Goal: Task Accomplishment & Management: Use online tool/utility

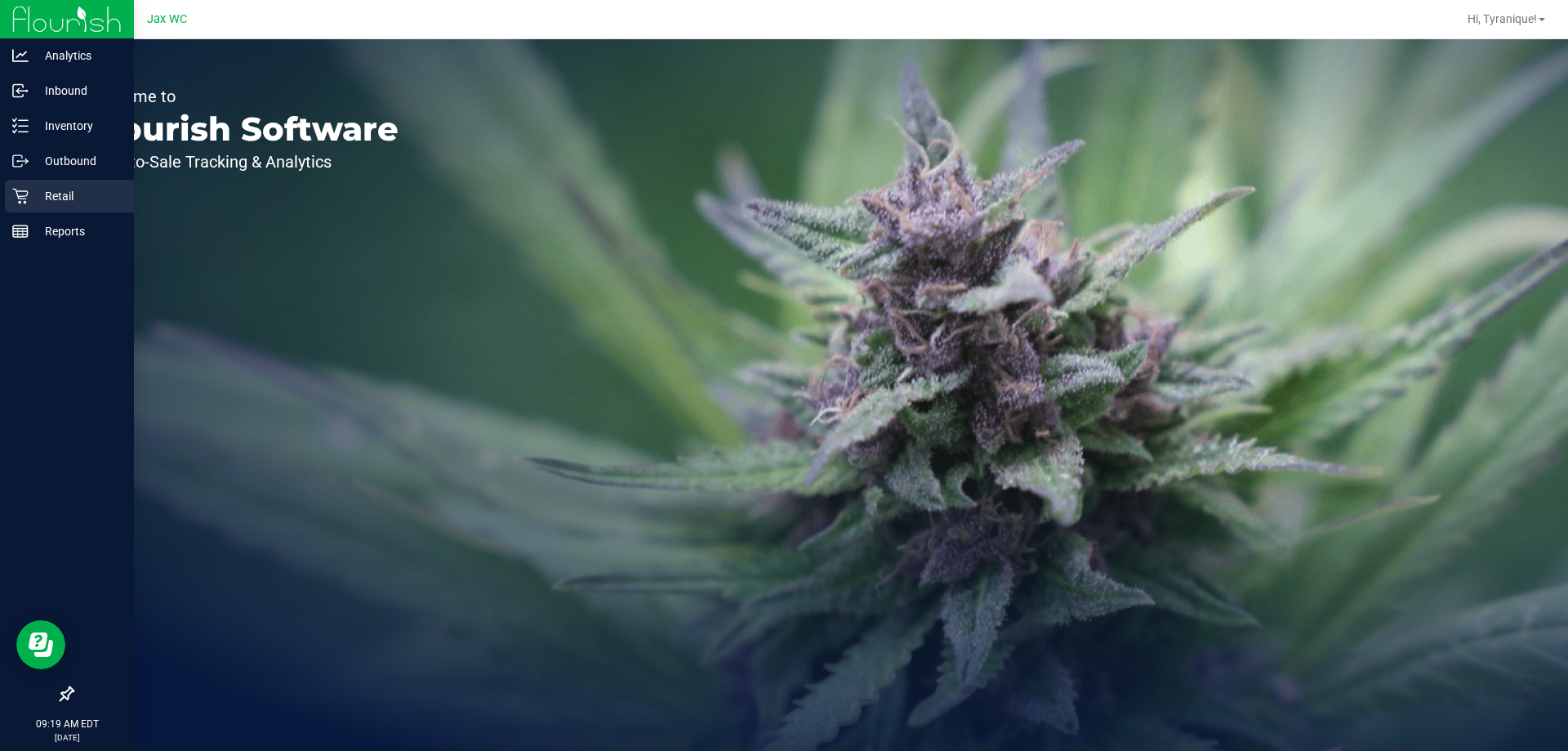
drag, startPoint x: 41, startPoint y: 193, endPoint x: 23, endPoint y: 194, distance: 18.0
click at [31, 193] on div "Analytics Inbound Inventory Outbound Retail Reports 09:19 AM EDT 08/21/2025 08/…" at bounding box center [784, 375] width 1568 height 751
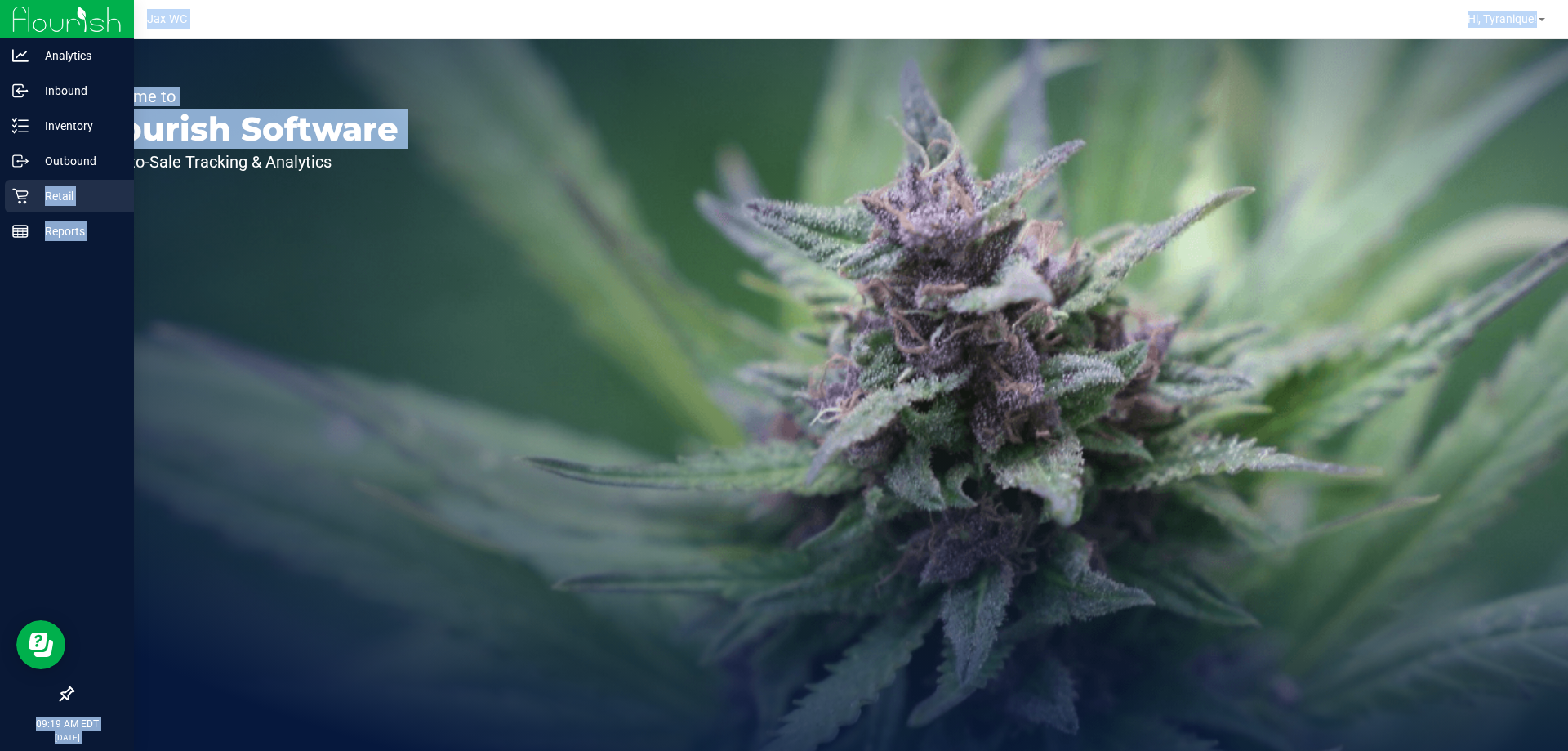
click at [22, 193] on icon at bounding box center [20, 195] width 16 height 16
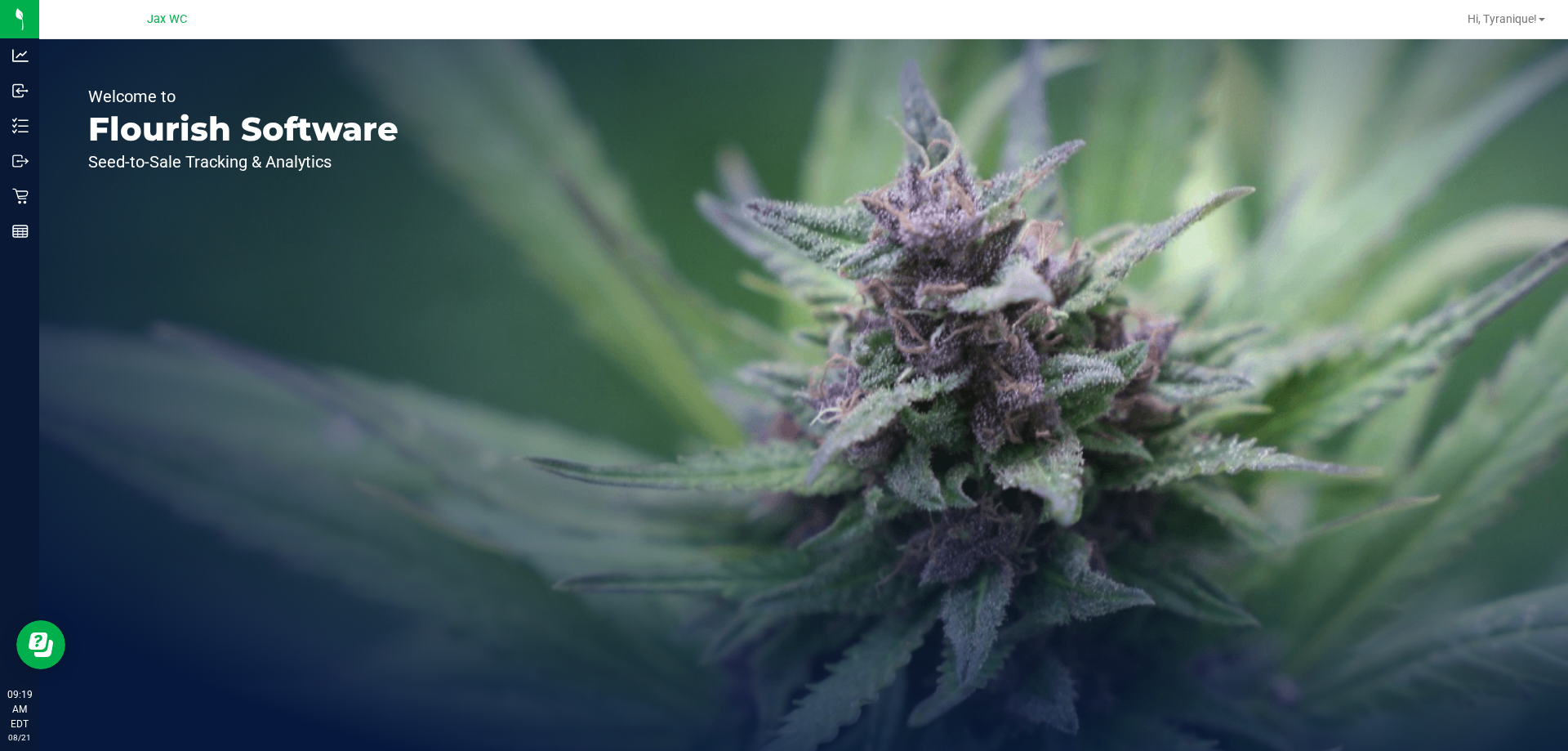
click at [330, 264] on div "Welcome to Flourish Software Seed-to-Sale Tracking & Analytics" at bounding box center [243, 395] width 408 height 712
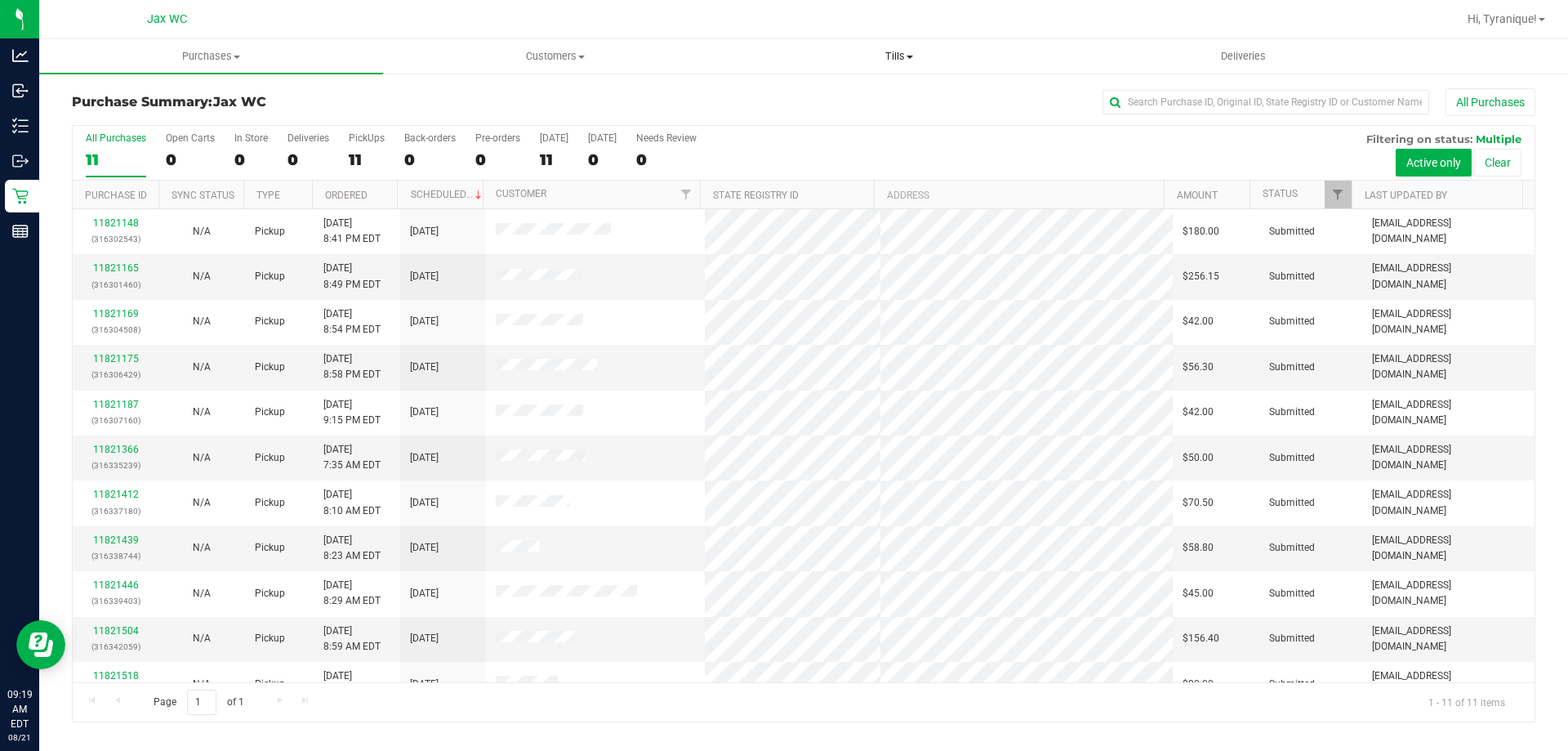
drag, startPoint x: 542, startPoint y: 564, endPoint x: 898, endPoint y: 53, distance: 622.8
click at [898, 53] on span "Tills" at bounding box center [899, 55] width 342 height 14
click at [863, 93] on li "Manage tills" at bounding box center [899, 99] width 344 height 19
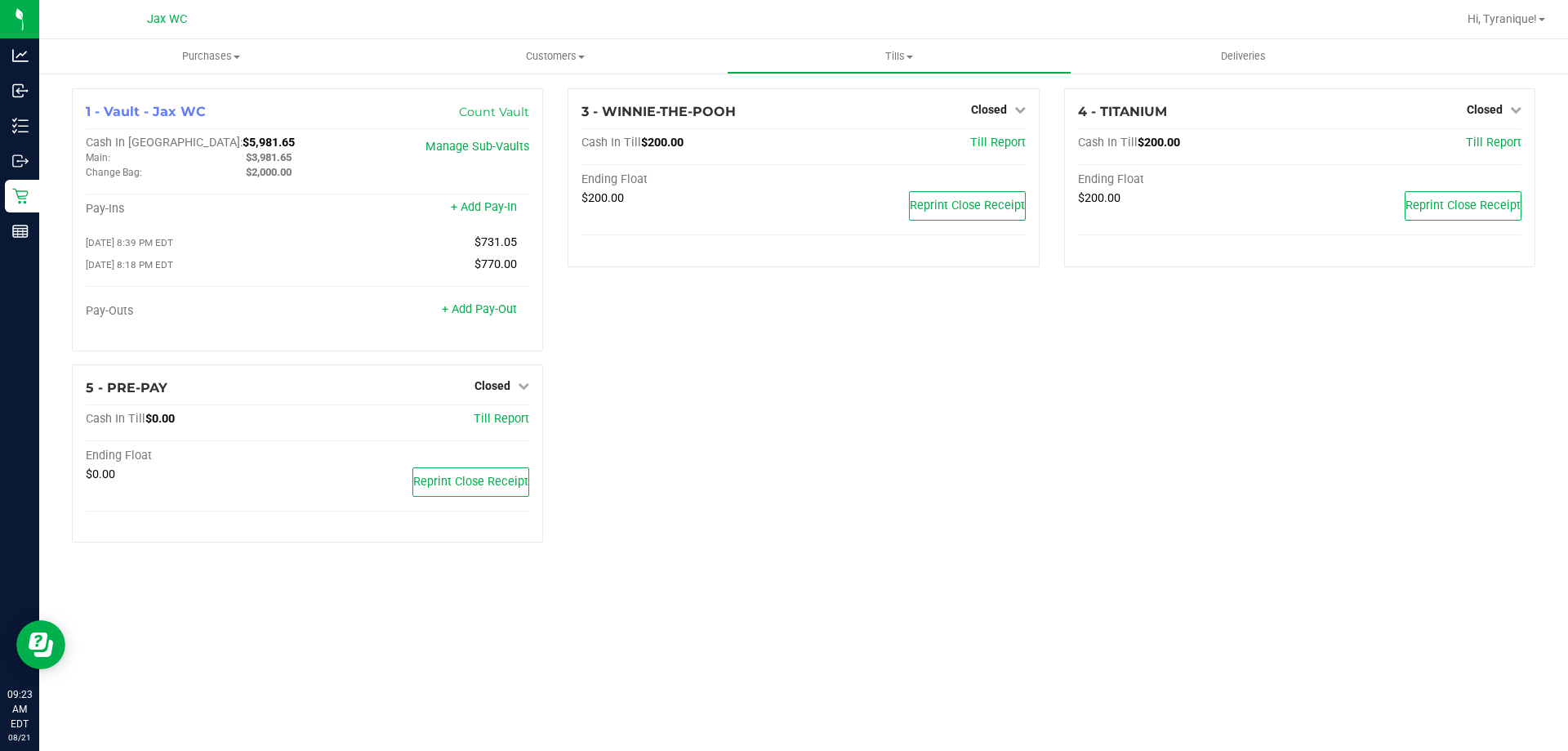
drag, startPoint x: 1042, startPoint y: 628, endPoint x: 980, endPoint y: 623, distance: 62.2
click at [1042, 628] on div "Purchases Summary of purchases Fulfillment All purchases Customers All customer…" at bounding box center [803, 395] width 1529 height 712
click at [781, 484] on div "1 - Vault - Jax WC Count Vault Cash In Vault: $5,981.65 Main: $3,981.65 Change …" at bounding box center [803, 321] width 1488 height 468
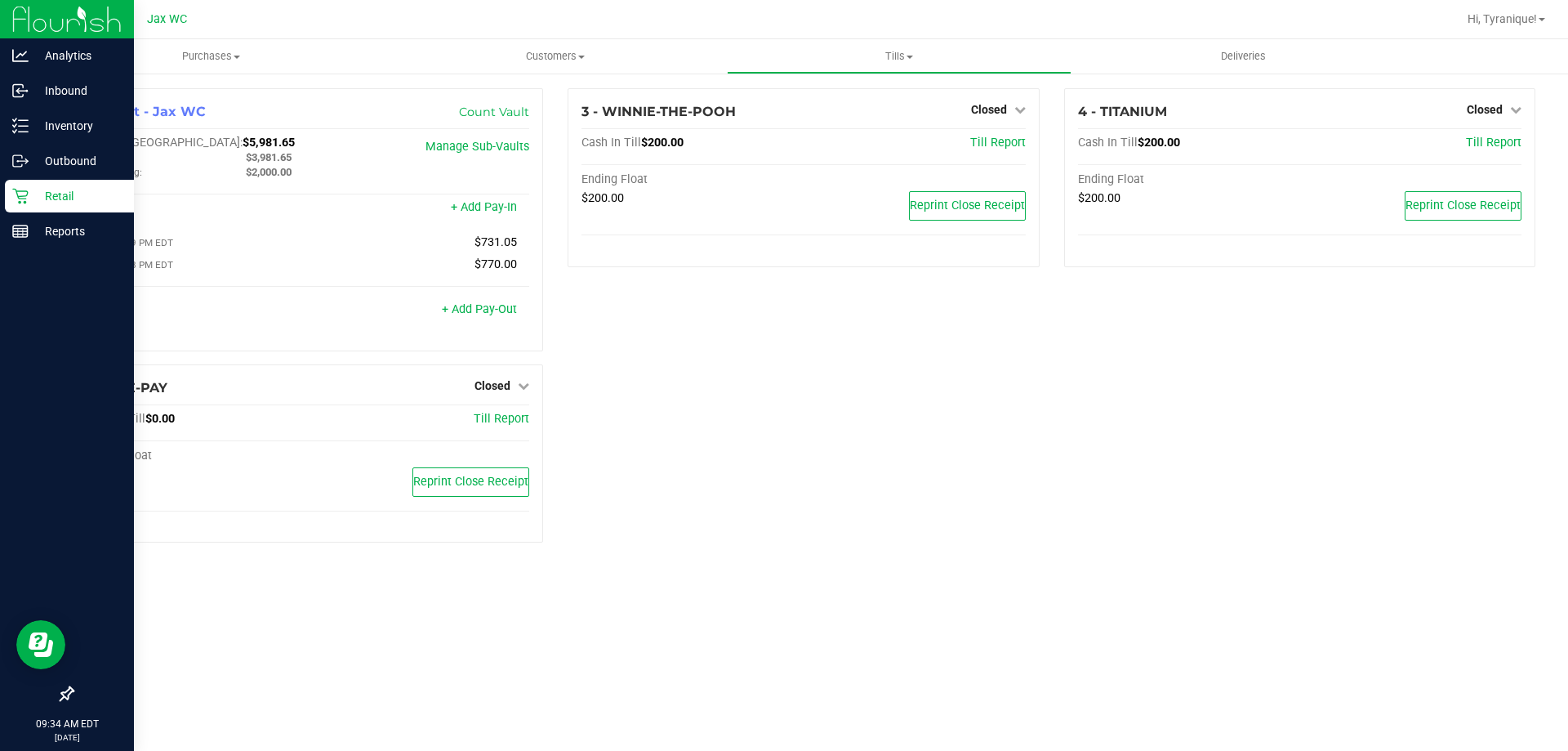
click at [49, 186] on div "Retail" at bounding box center [69, 196] width 129 height 33
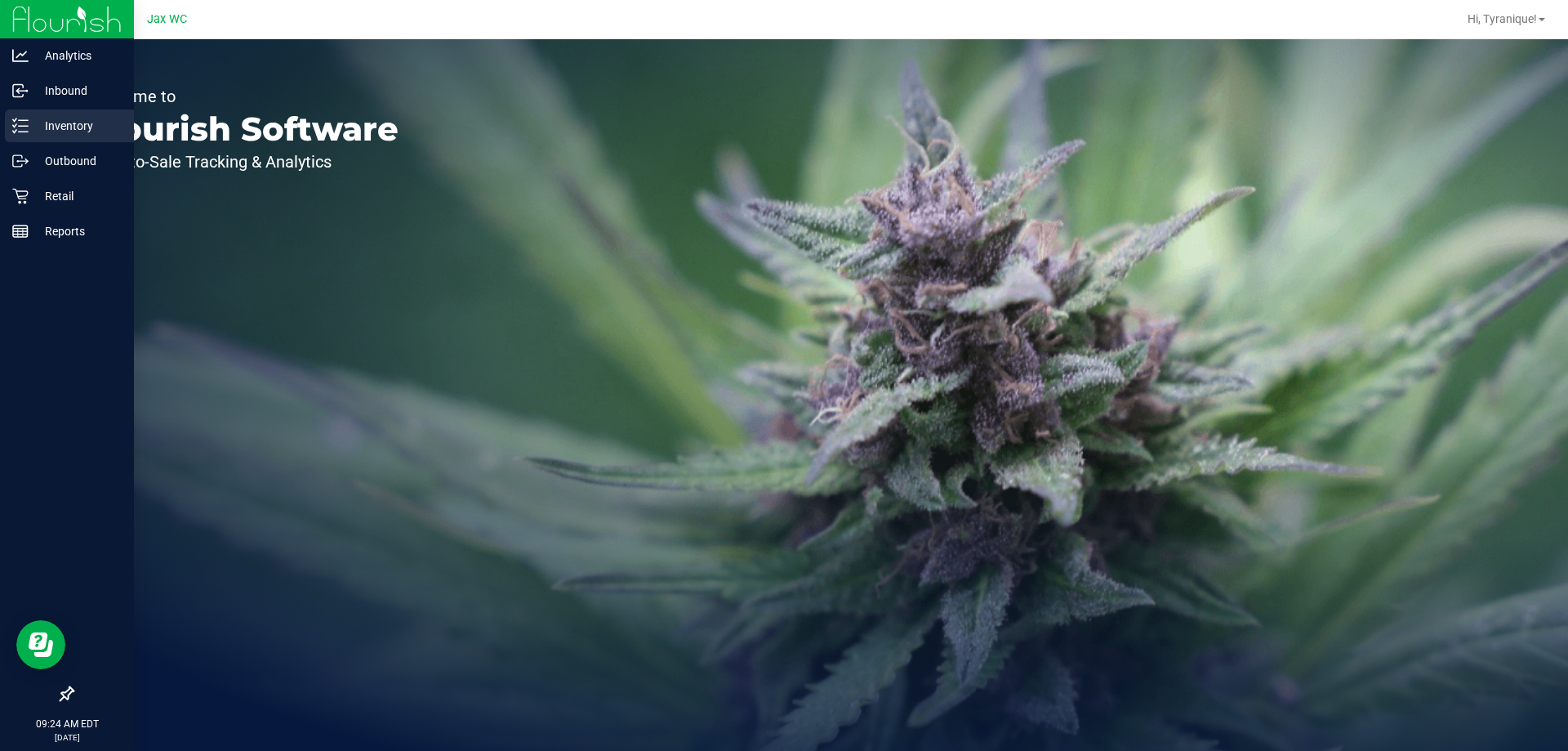
click at [31, 140] on div "Inventory" at bounding box center [69, 125] width 129 height 33
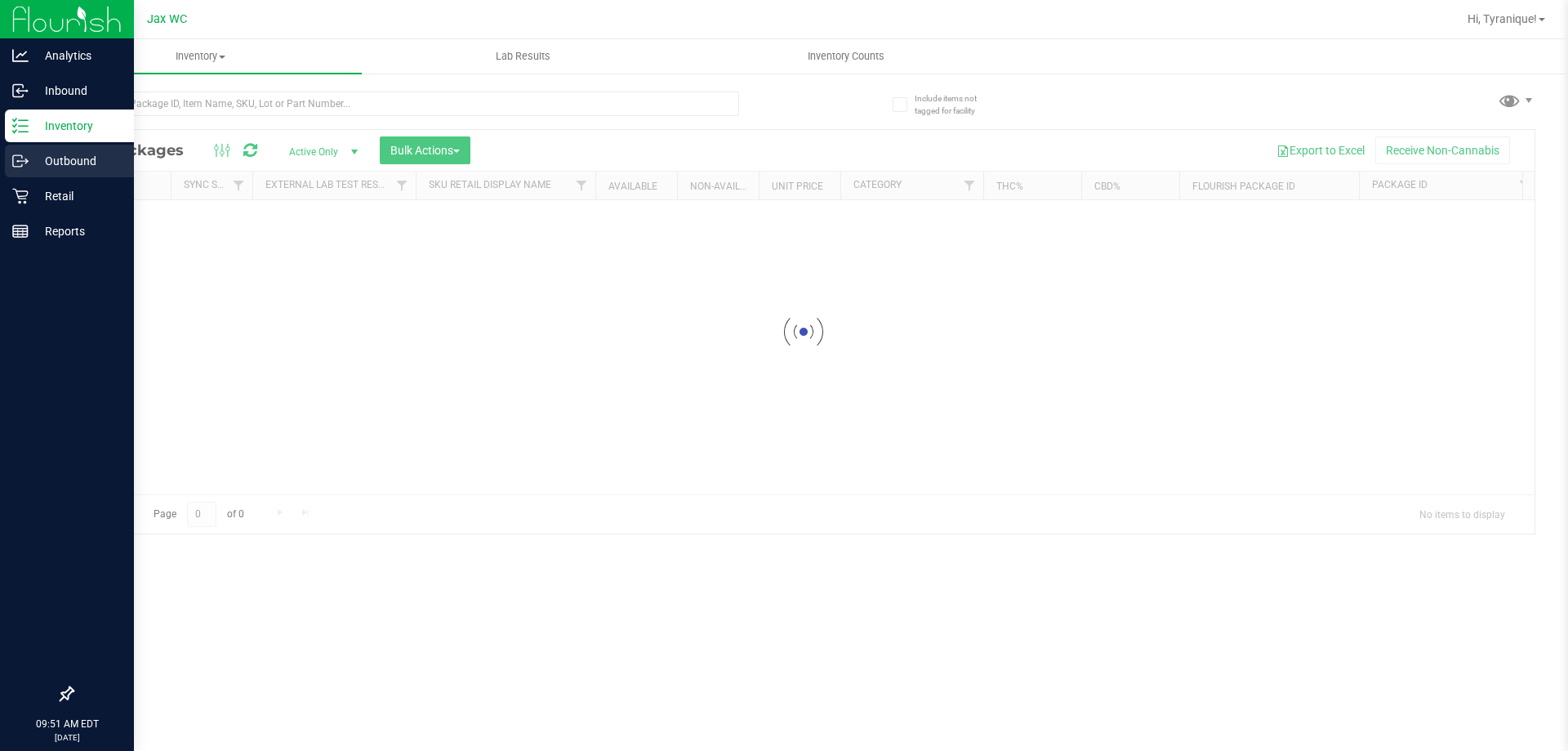
click at [81, 155] on p "Outbound" at bounding box center [77, 161] width 98 height 19
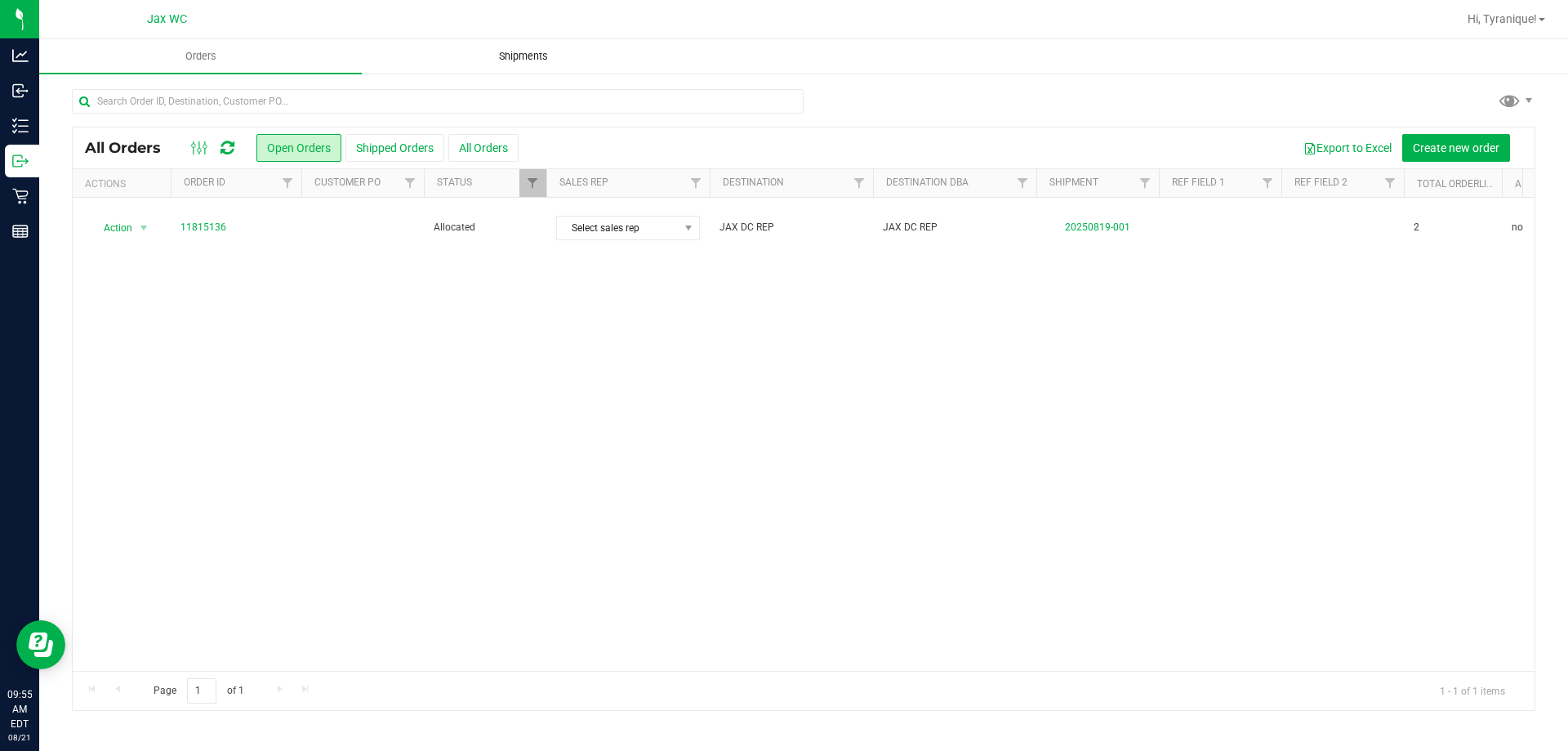
click at [527, 64] on uib-tab-heading "Shipments" at bounding box center [523, 56] width 321 height 33
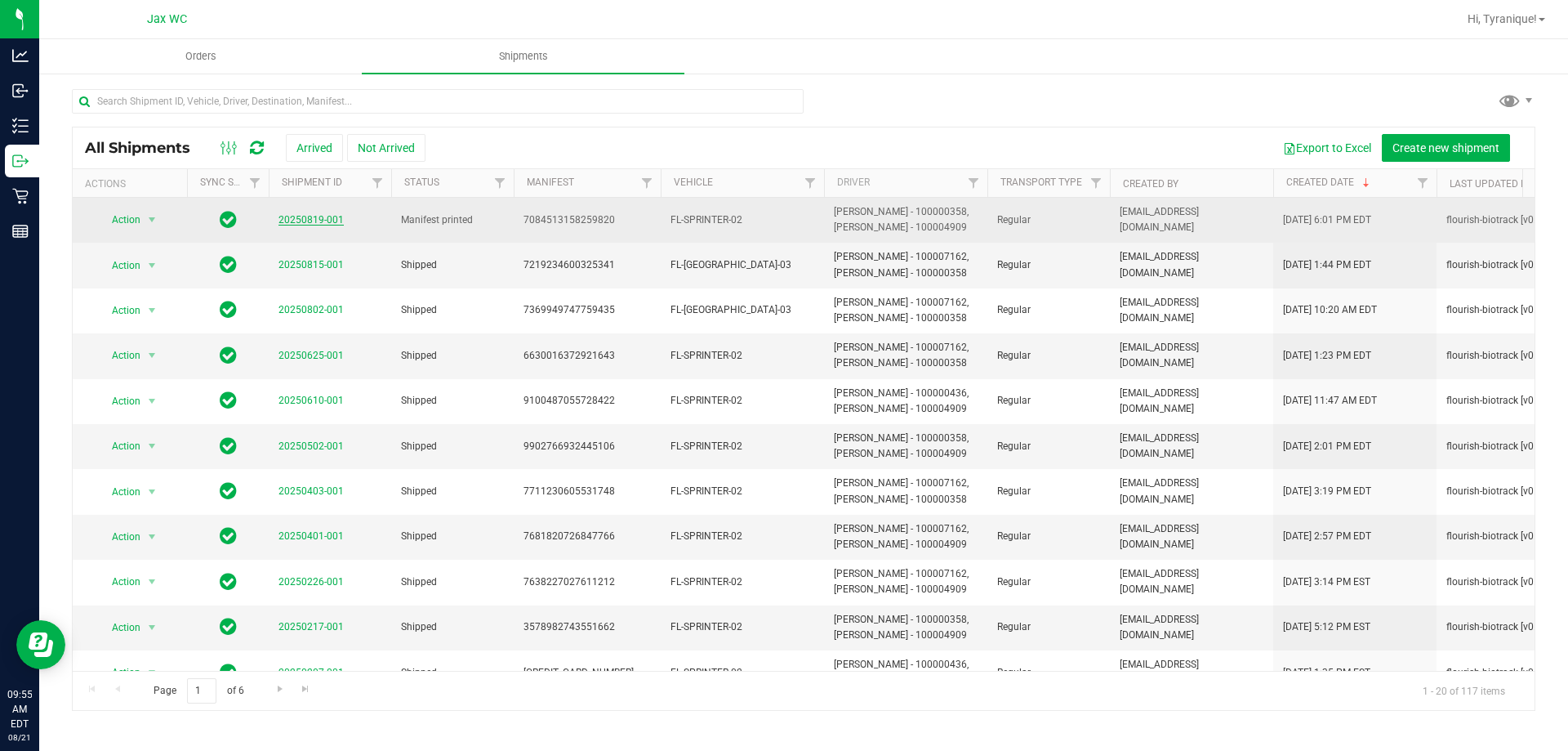
click at [317, 218] on link "20250819-001" at bounding box center [311, 220] width 65 height 11
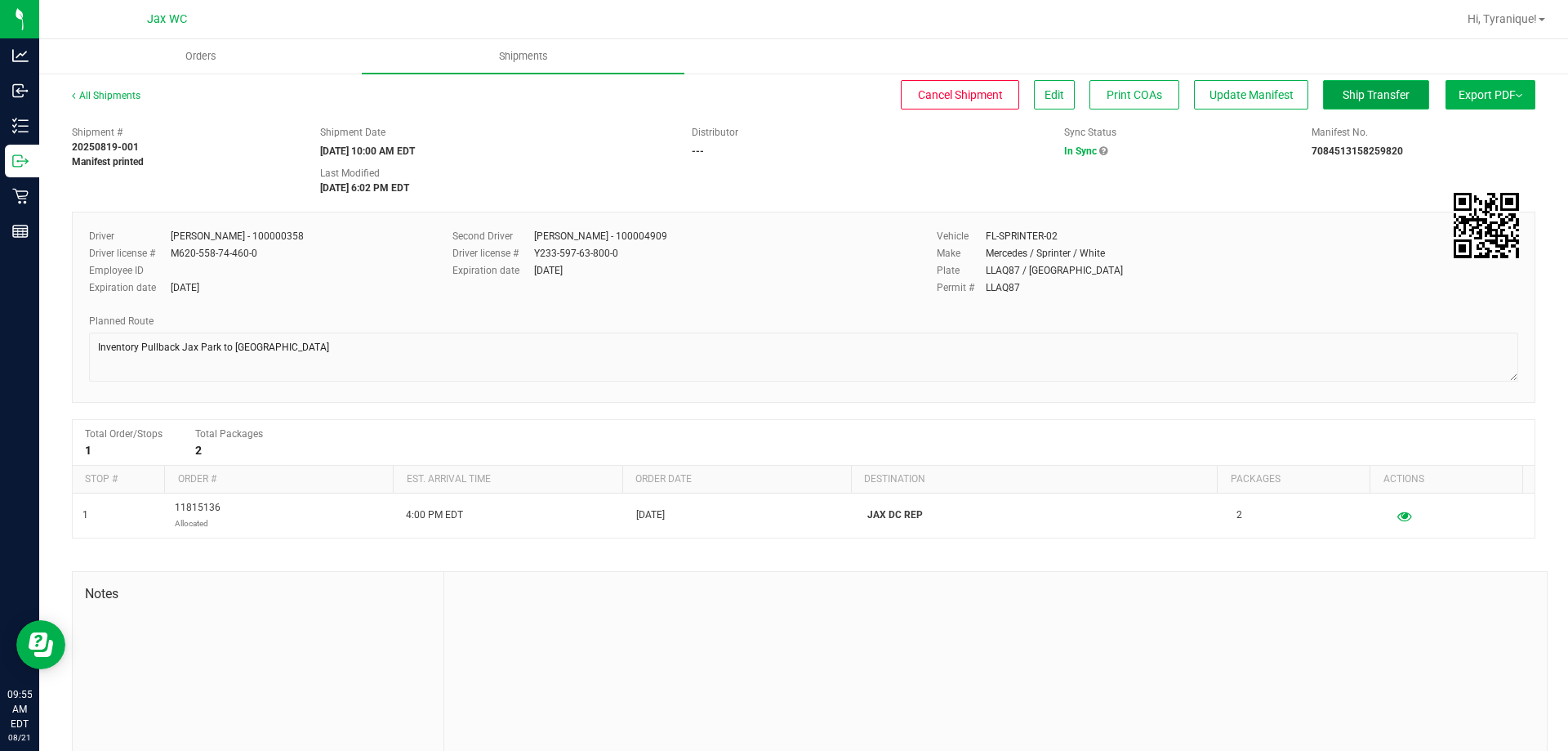
click at [1363, 101] on span "Ship Transfer" at bounding box center [1376, 95] width 67 height 13
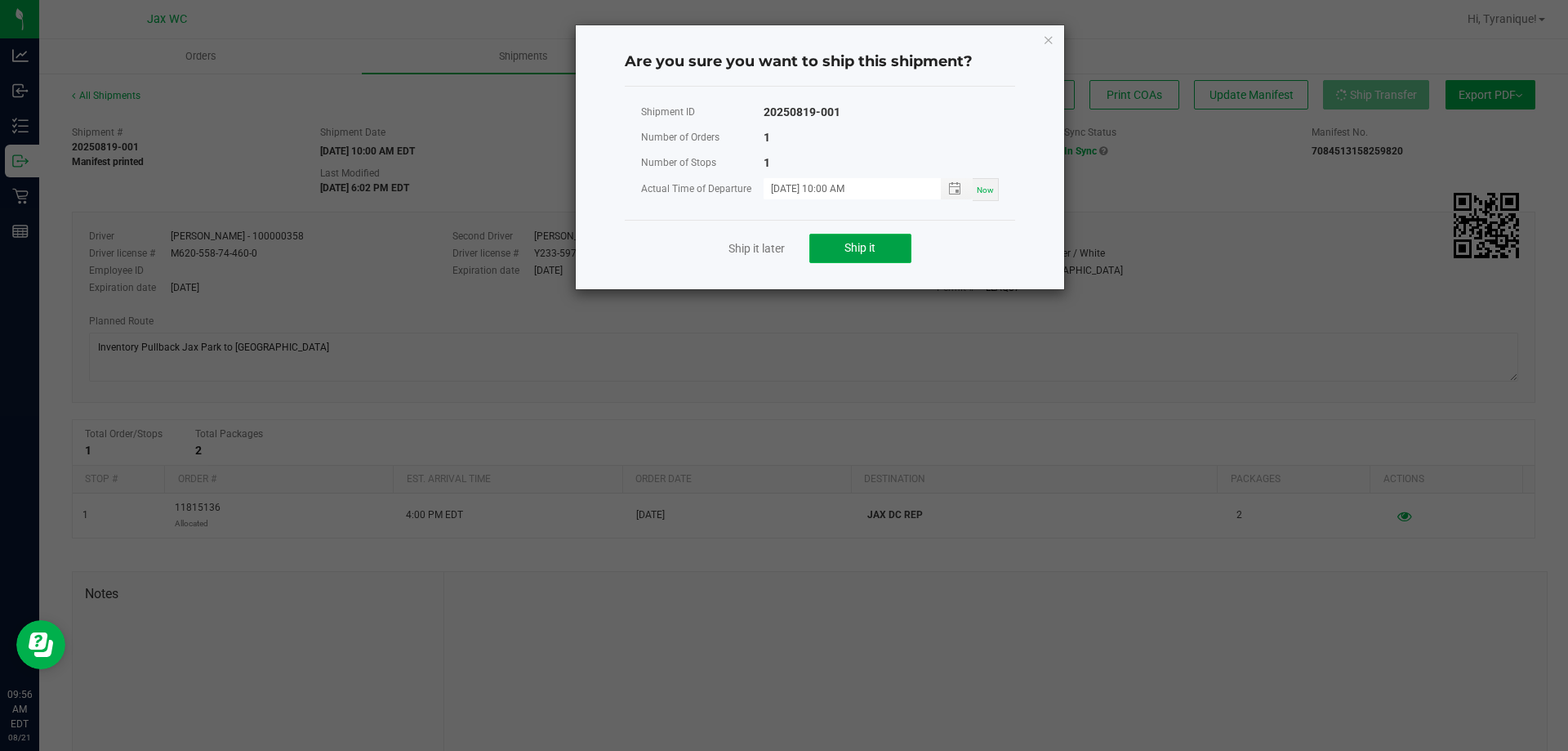
click at [872, 246] on span "Ship it" at bounding box center [860, 248] width 31 height 13
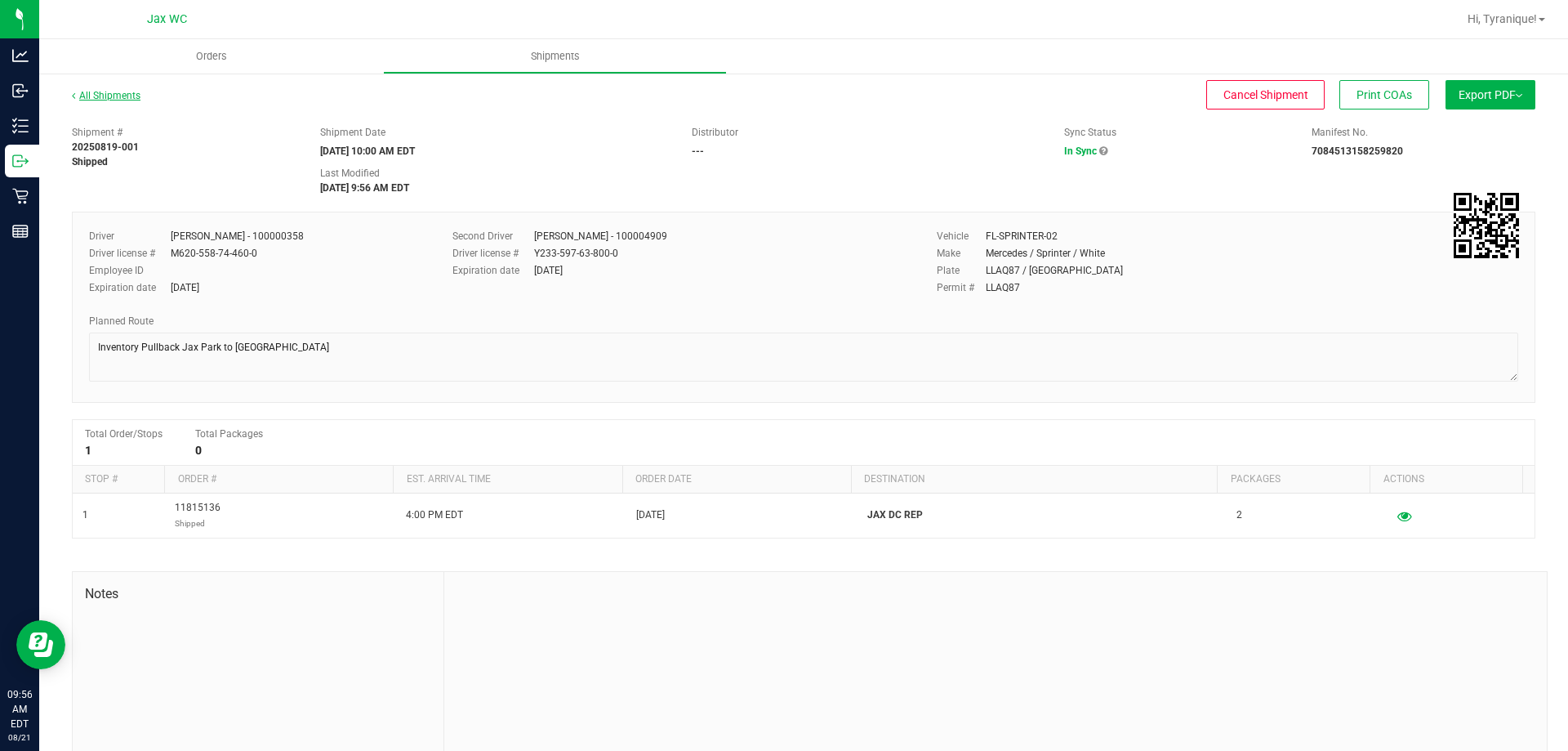
click at [93, 91] on link "All Shipments" at bounding box center [106, 96] width 69 height 11
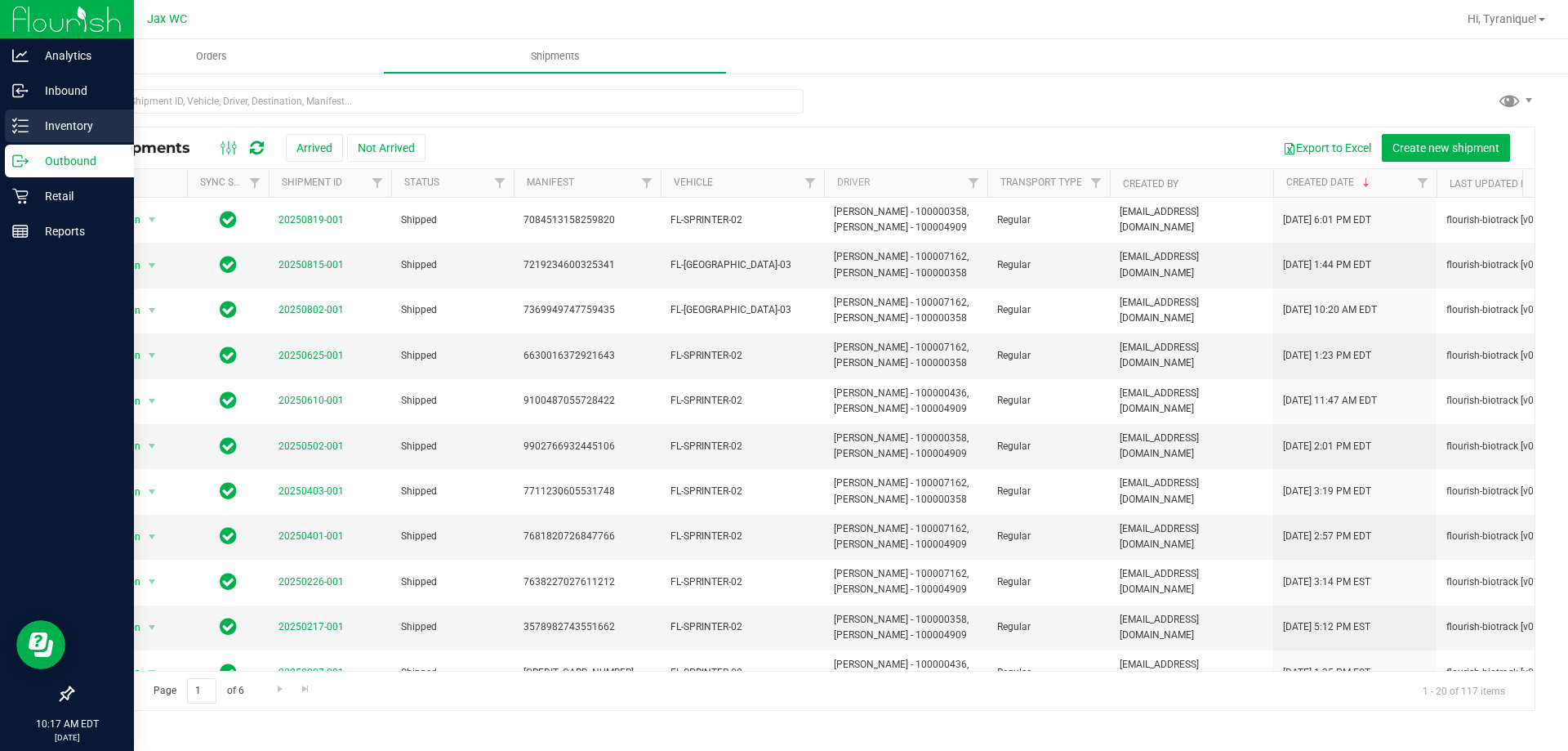
click at [29, 117] on p "Inventory" at bounding box center [77, 125] width 98 height 19
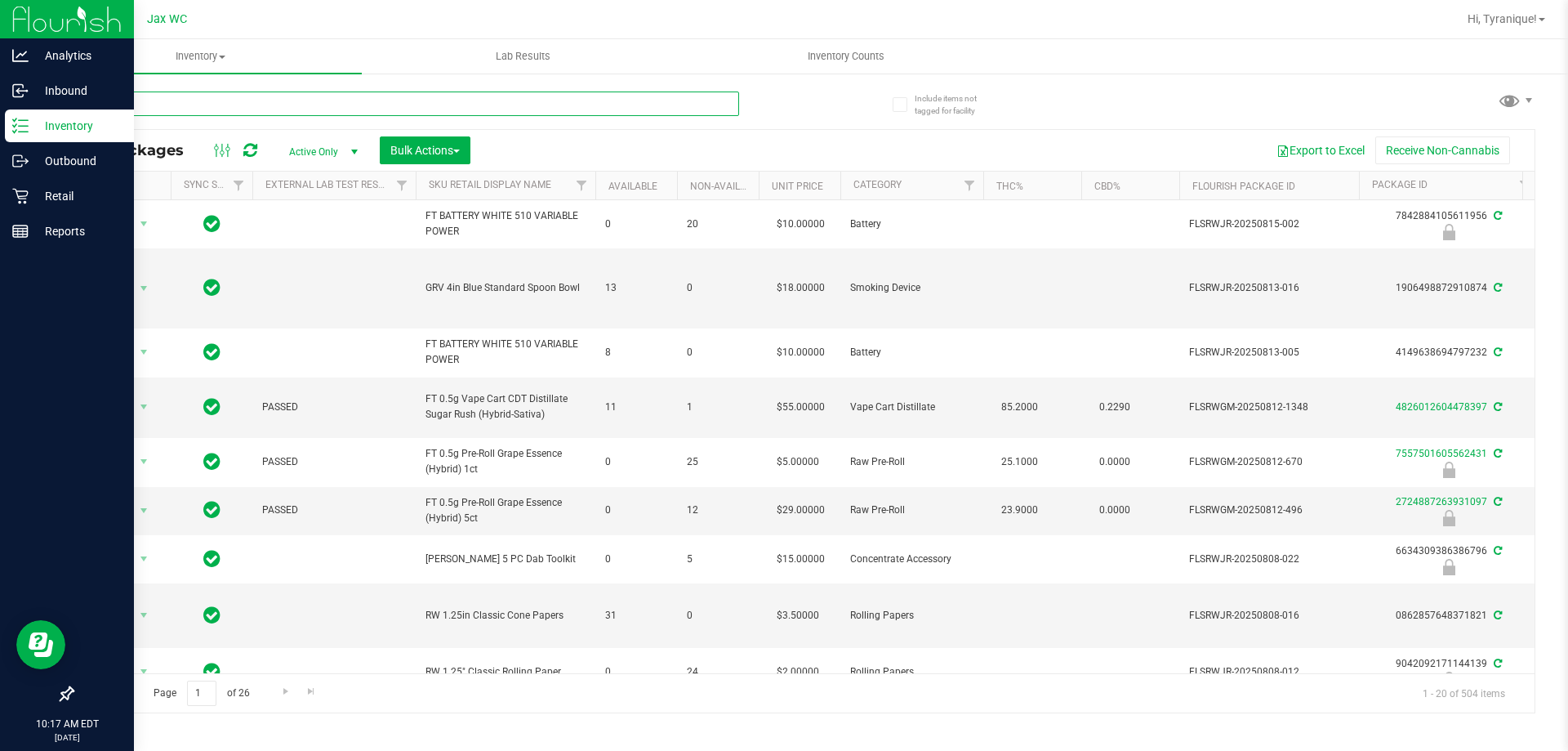
click at [217, 104] on input "text" at bounding box center [405, 104] width 667 height 25
type input "6250013691967584"
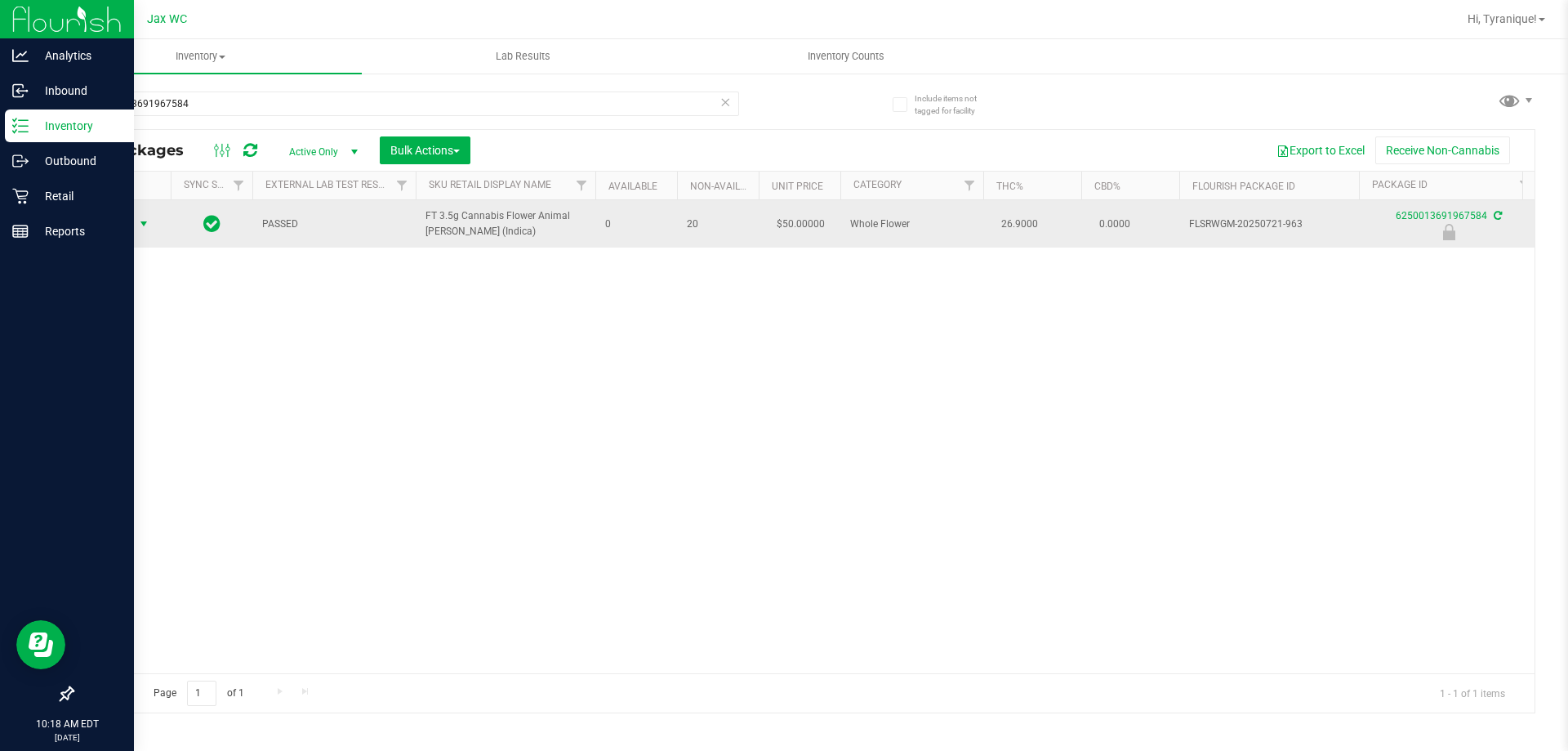
click at [134, 221] on span "select" at bounding box center [143, 224] width 20 height 23
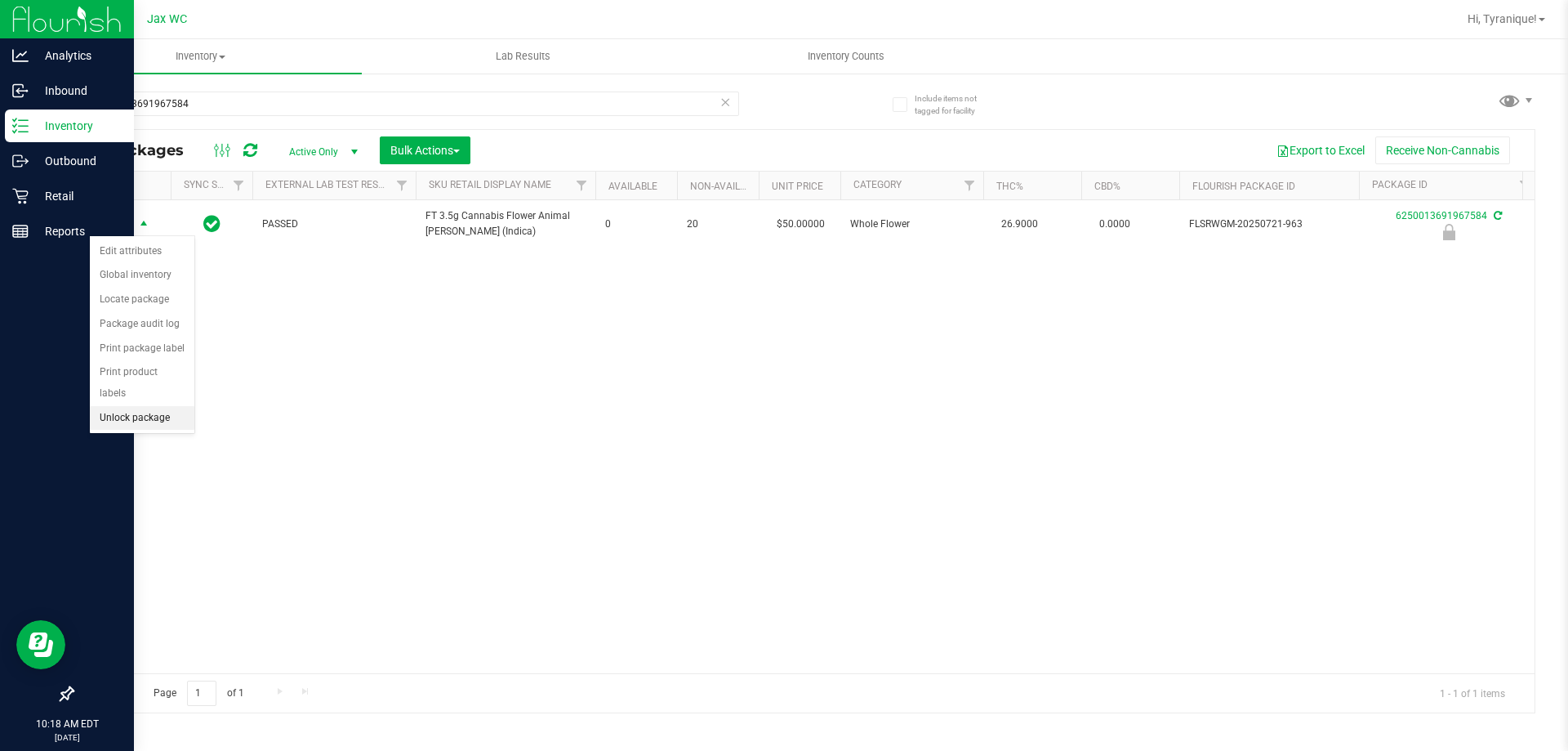
click at [165, 407] on li "Unlock package" at bounding box center [142, 419] width 104 height 25
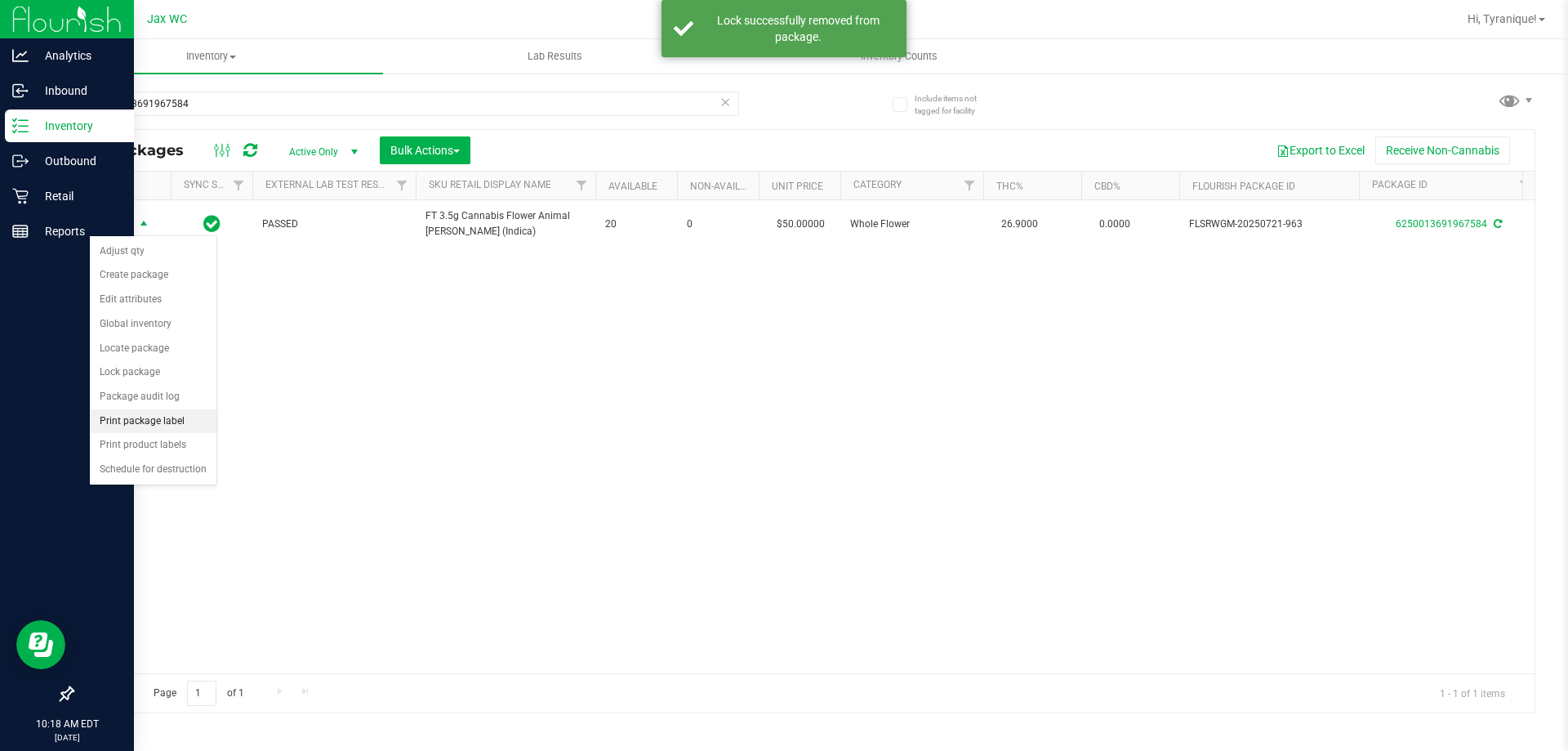
click at [187, 423] on li "Print package label" at bounding box center [153, 422] width 126 height 25
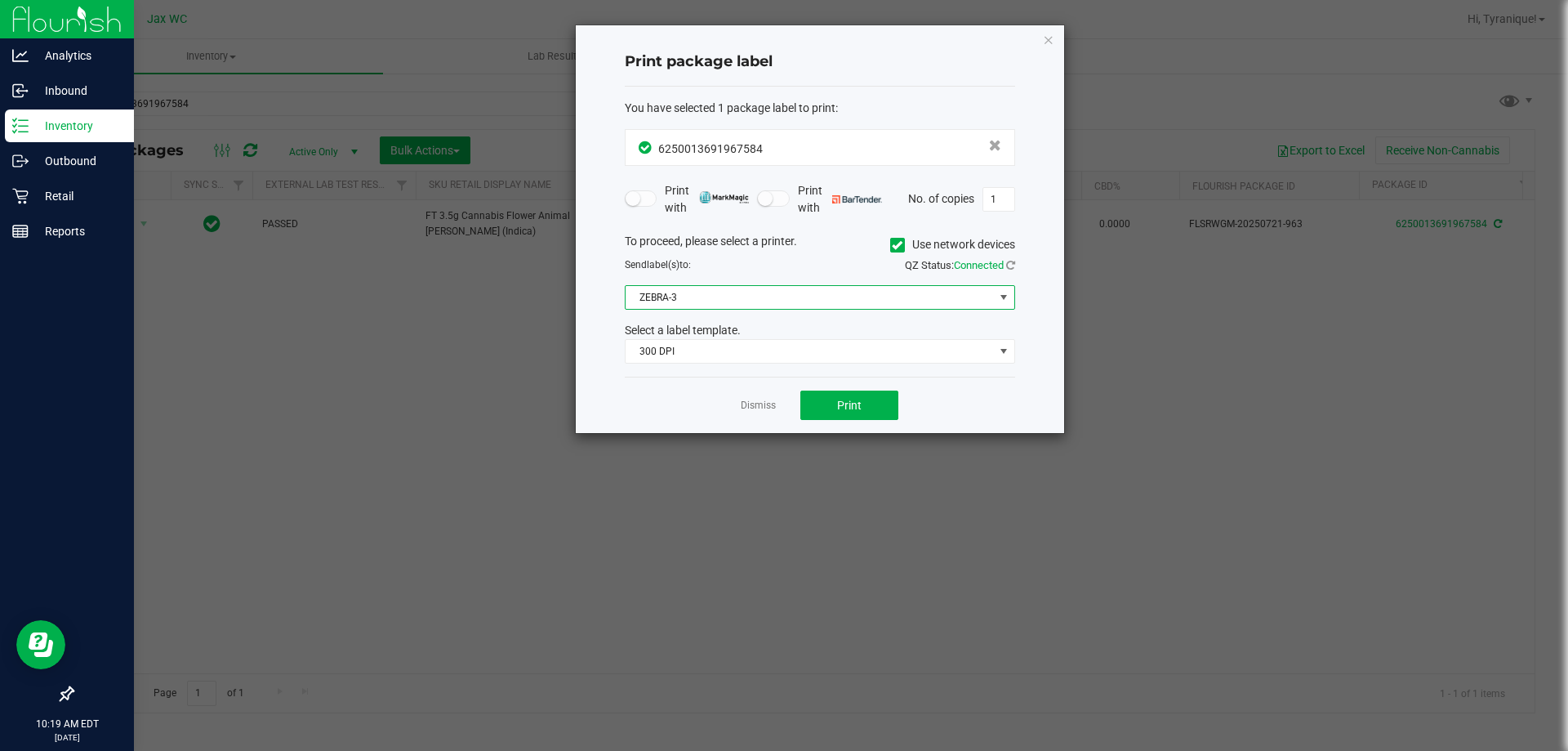
click at [756, 304] on span "ZEBRA-3" at bounding box center [809, 298] width 368 height 23
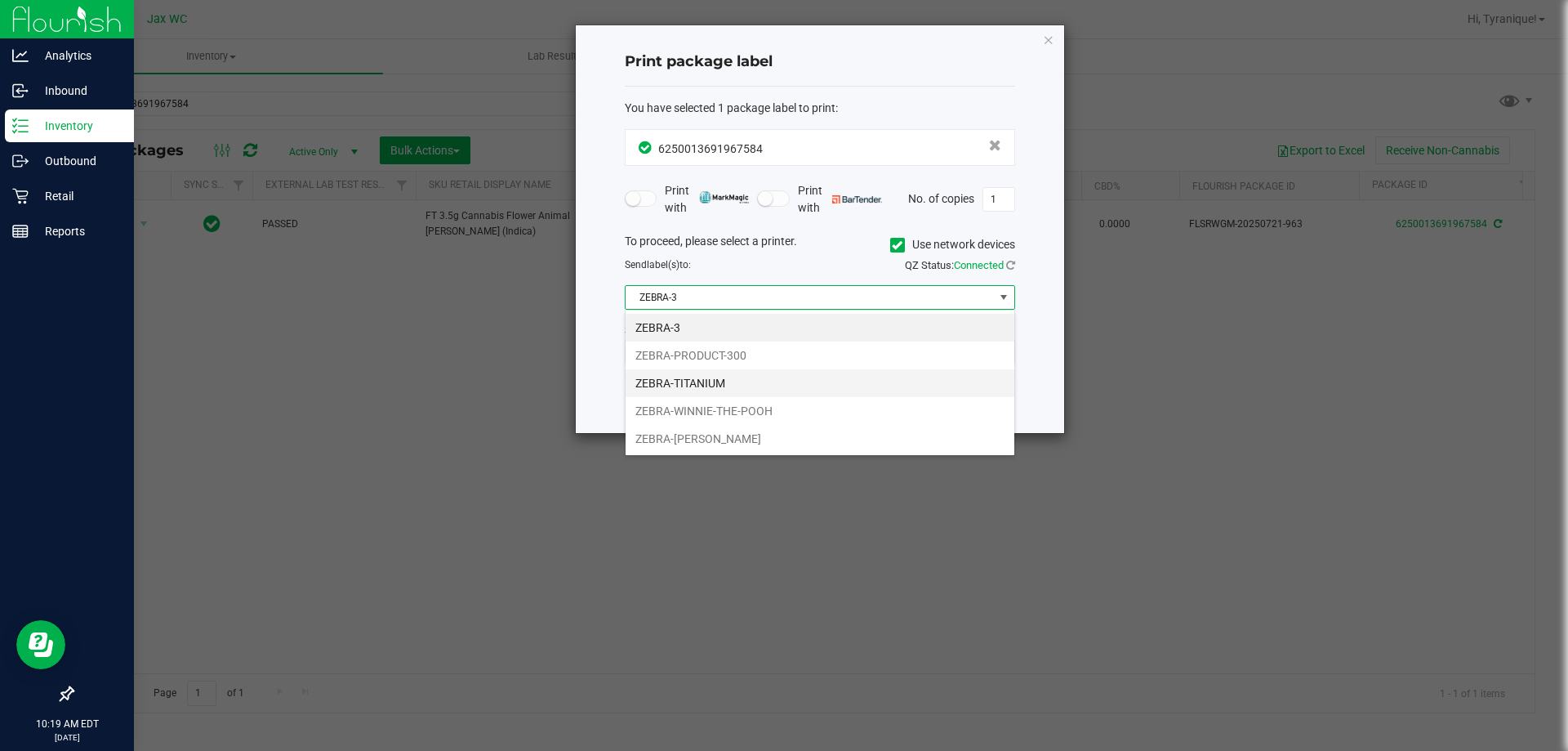
scroll to position [25, 390]
drag, startPoint x: 748, startPoint y: 408, endPoint x: 741, endPoint y: 431, distance: 24.0
click at [741, 431] on ul "ZEBRA-3 ZEBRA-PRODUCT-300 ZEBRA-TITANIUM ZEBRA-WINNIE-THE-POOH ZEBRA-YOHANNA-LO…" at bounding box center [819, 383] width 389 height 139
click at [741, 431] on li "ZEBRA-YOHANNA-LOGAN" at bounding box center [819, 438] width 389 height 28
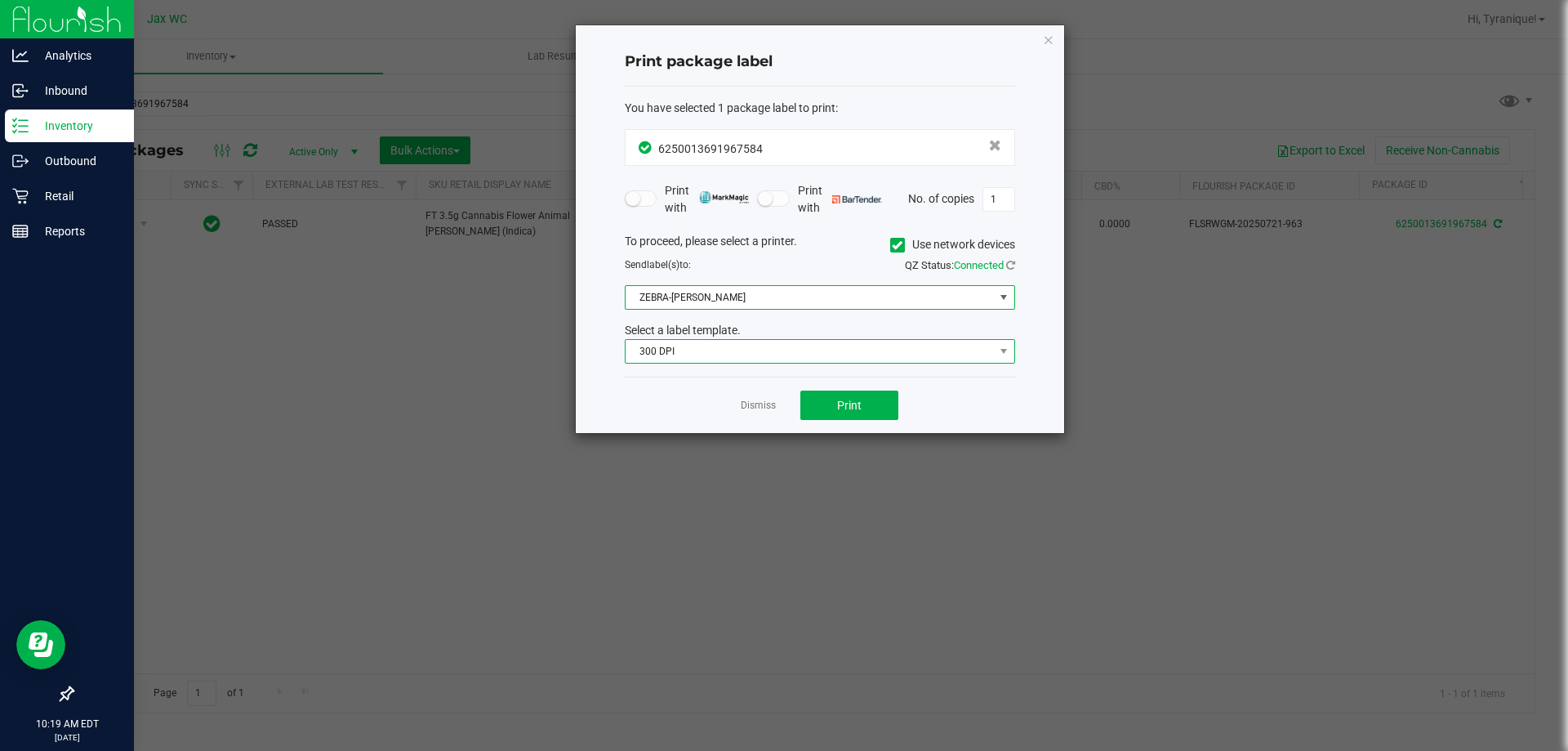
click at [734, 342] on span "300 DPI" at bounding box center [809, 351] width 368 height 23
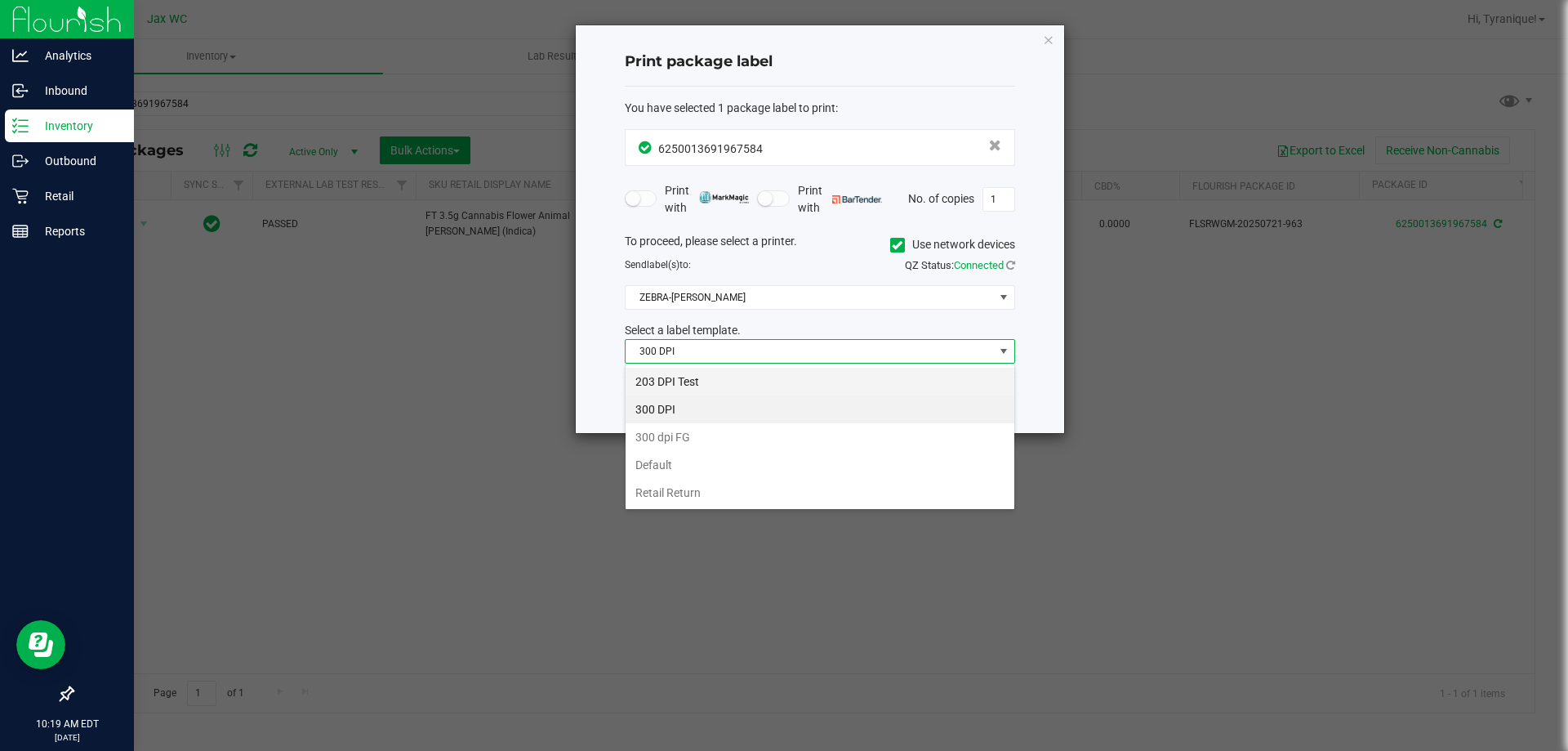
click at [730, 378] on li "203 DPI Test" at bounding box center [819, 381] width 389 height 28
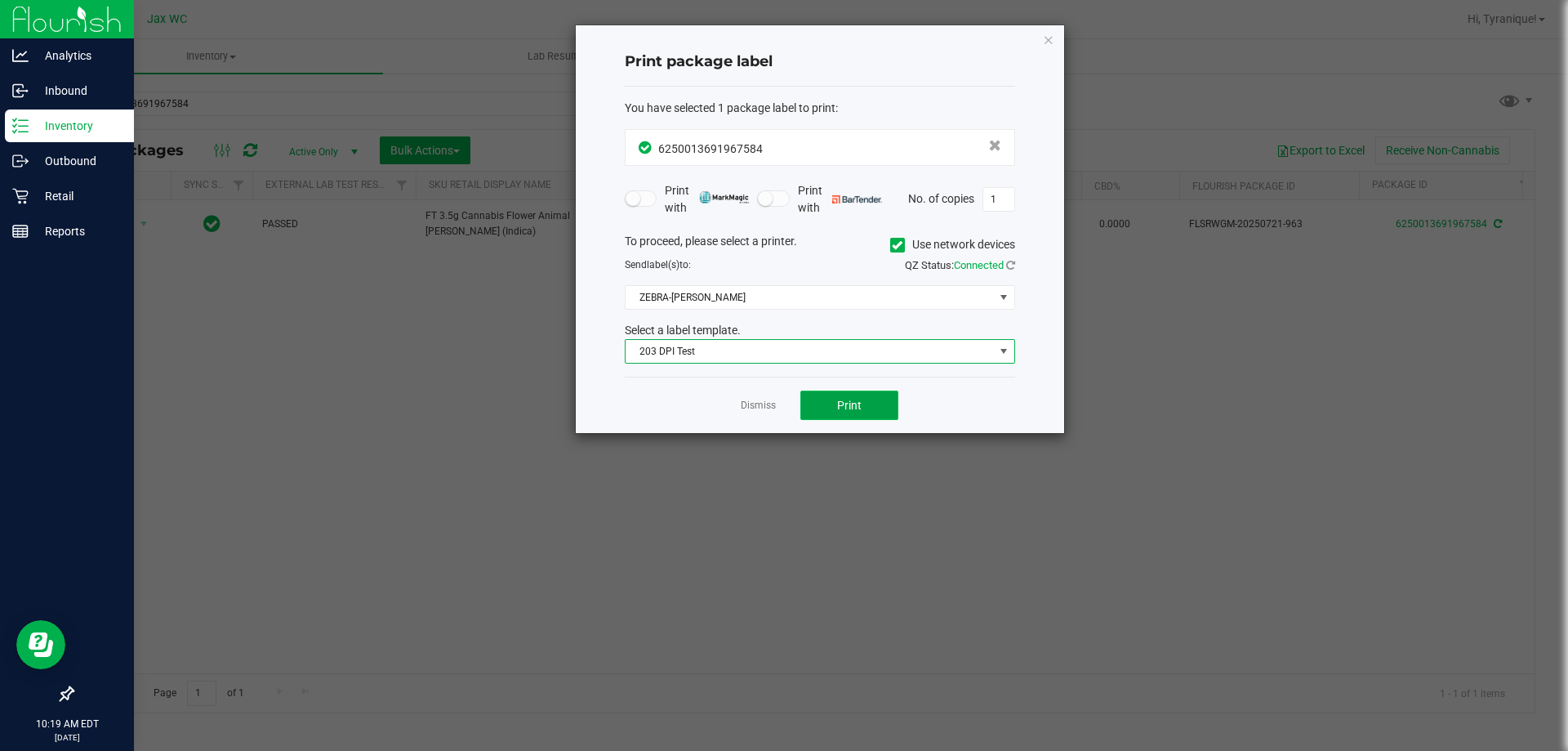
click at [815, 415] on button "Print" at bounding box center [849, 405] width 98 height 30
click at [879, 407] on button "Print" at bounding box center [849, 405] width 98 height 30
click at [879, 414] on button "Print" at bounding box center [849, 405] width 98 height 30
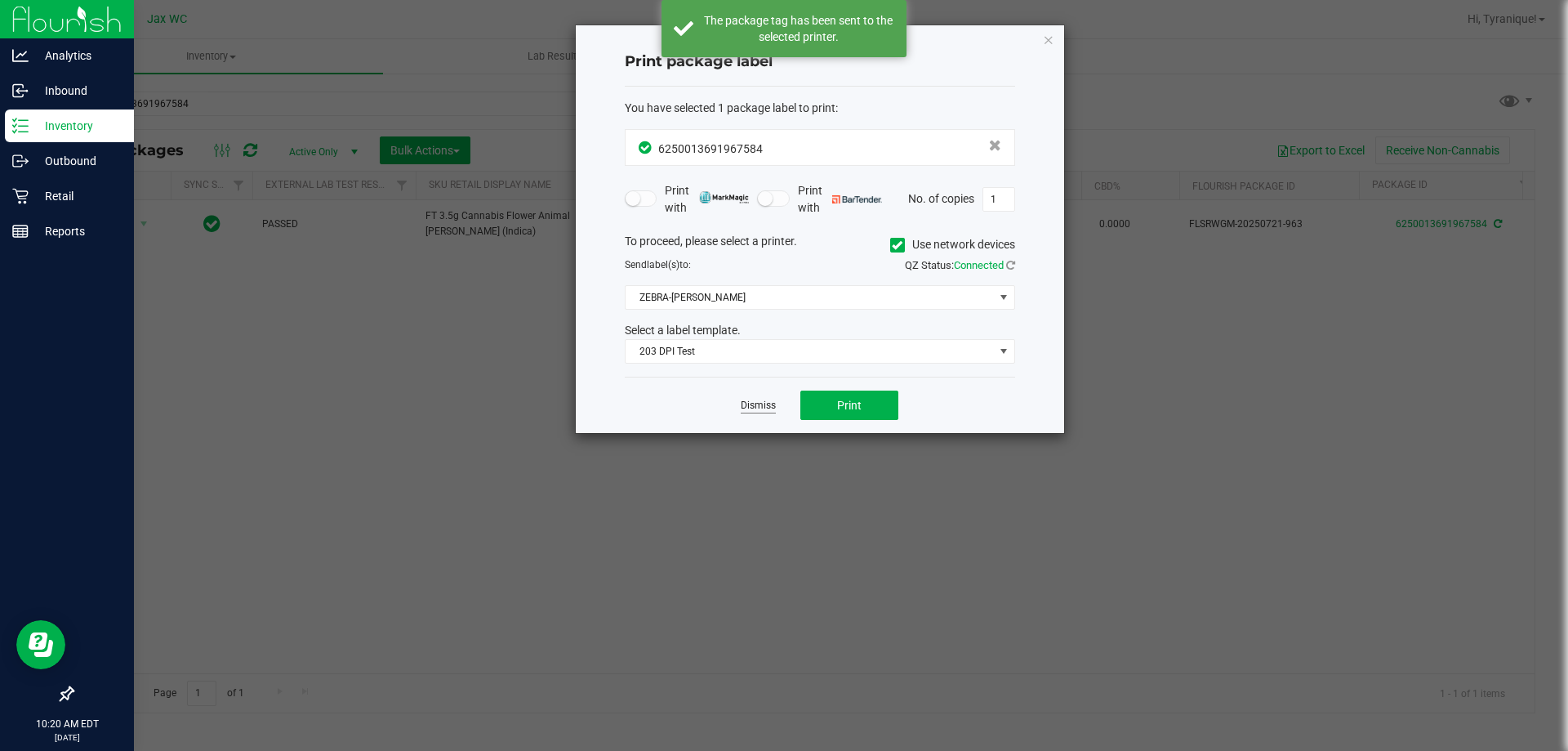
click at [762, 405] on link "Dismiss" at bounding box center [758, 406] width 35 height 14
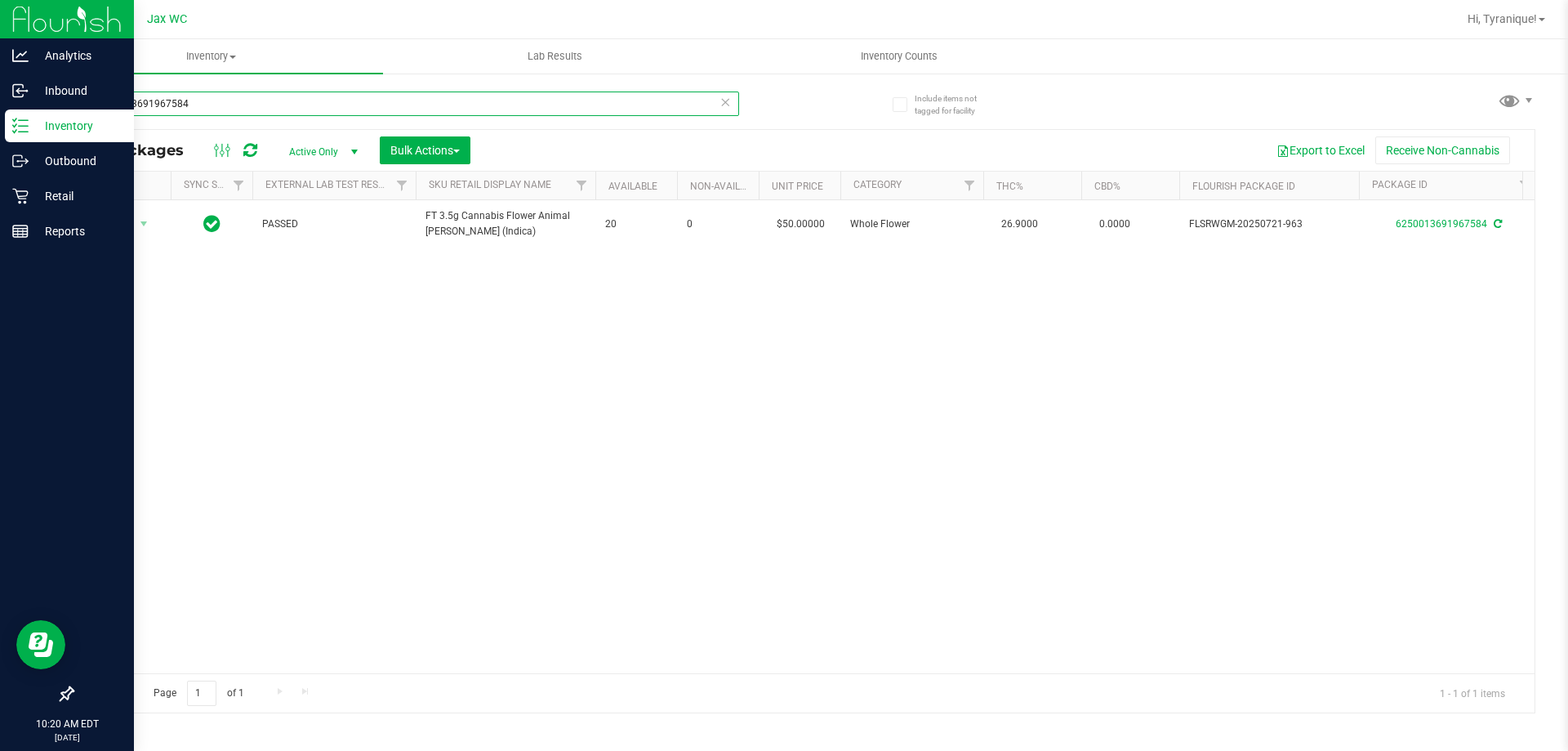
click at [239, 104] on input "6250013691967584" at bounding box center [405, 104] width 667 height 25
click at [237, 104] on input "arz" at bounding box center [405, 104] width 667 height 25
type input "bct"
